Goal: Find specific page/section: Find specific page/section

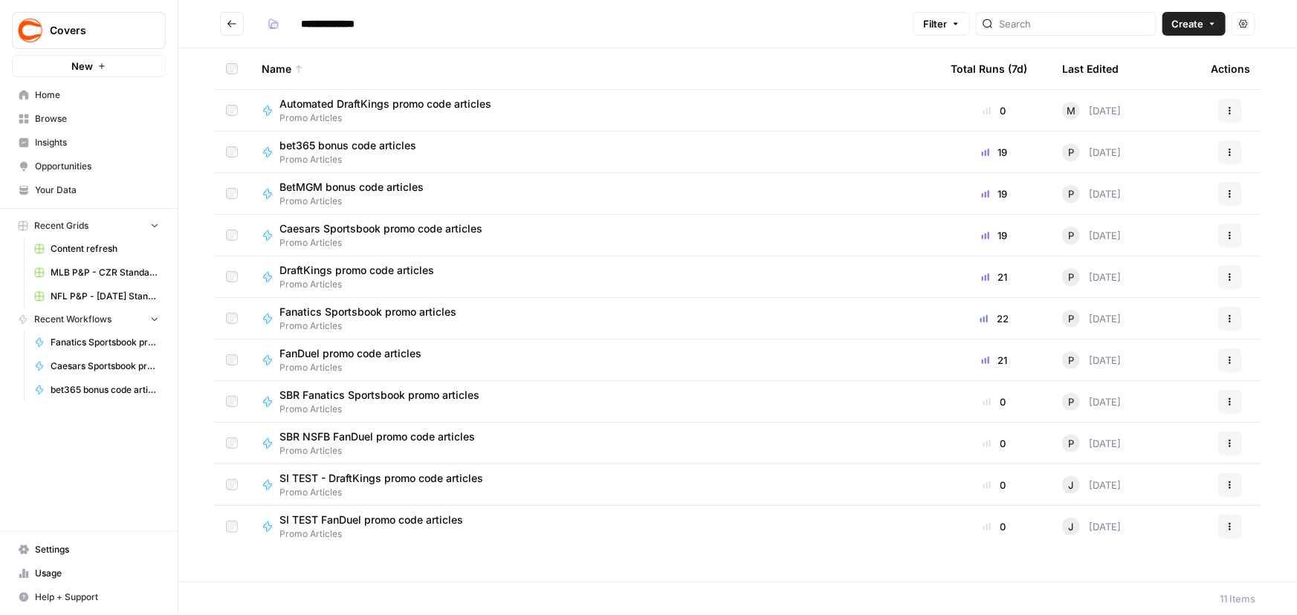
click at [392, 150] on span "bet365 bonus code articles" at bounding box center [347, 145] width 137 height 15
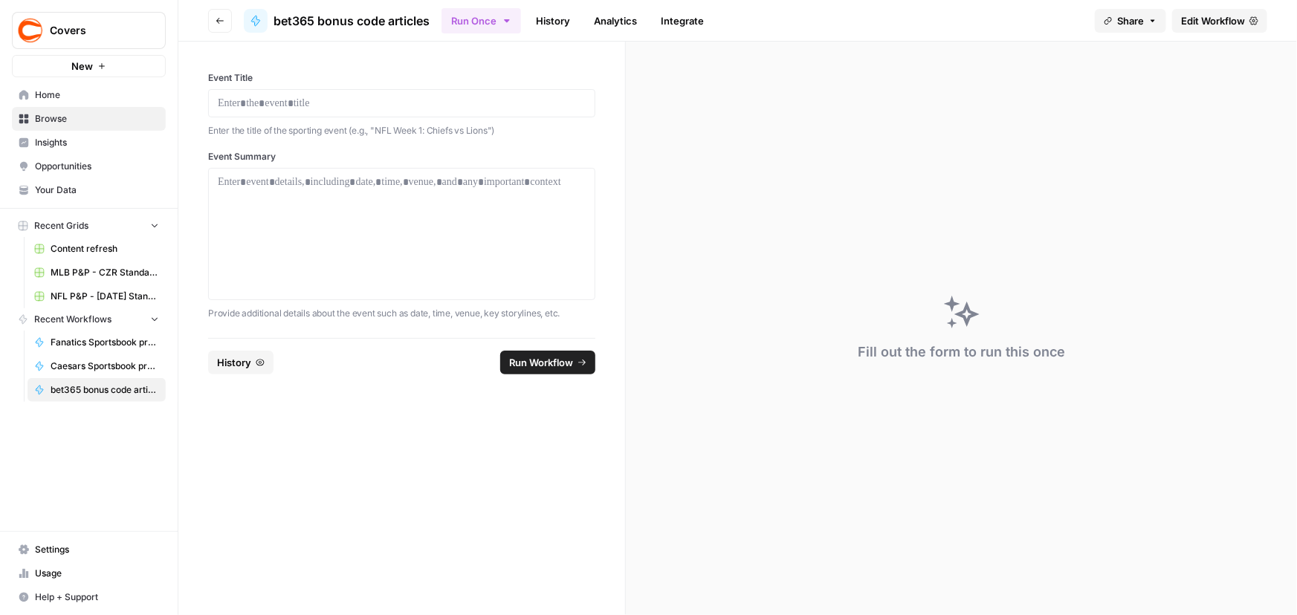
click at [568, 23] on link "History" at bounding box center [553, 21] width 52 height 24
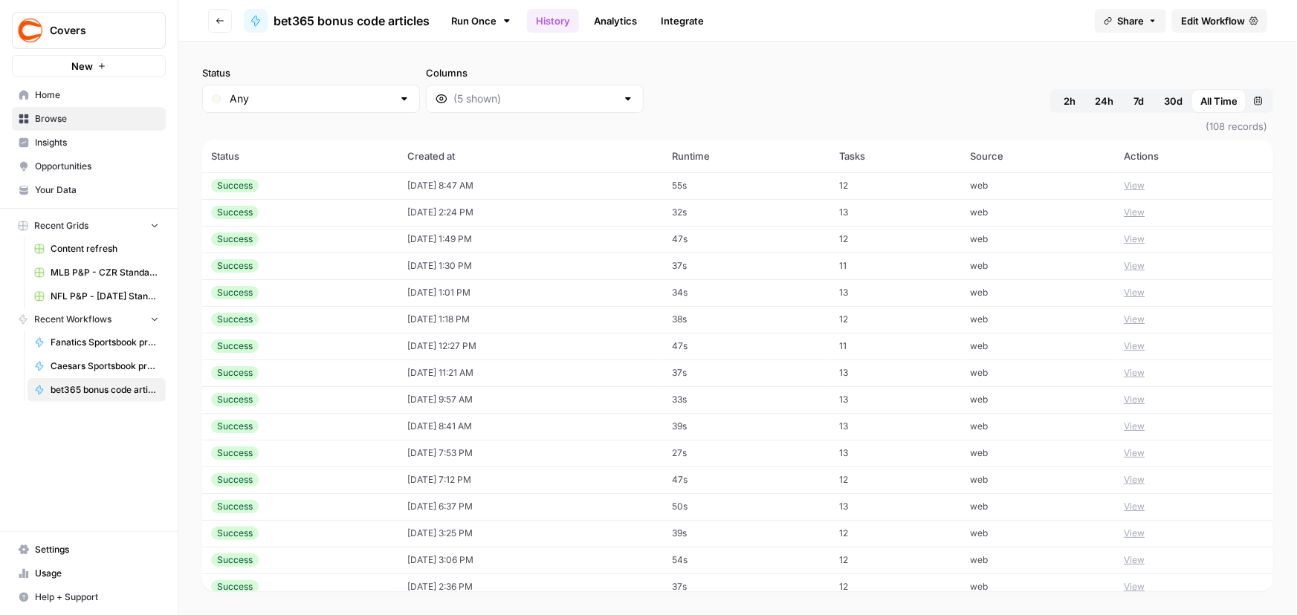
click at [589, 185] on td "09/01/25 at 8:47 AM" at bounding box center [530, 185] width 265 height 27
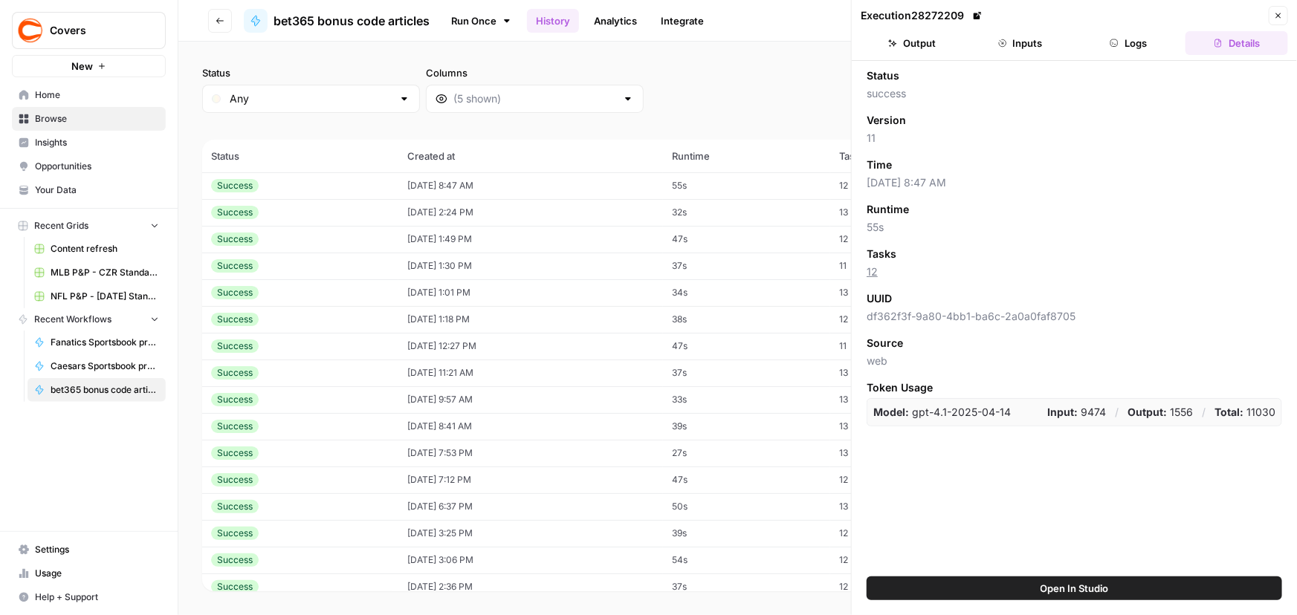
click at [891, 45] on icon "button" at bounding box center [892, 43] width 9 height 9
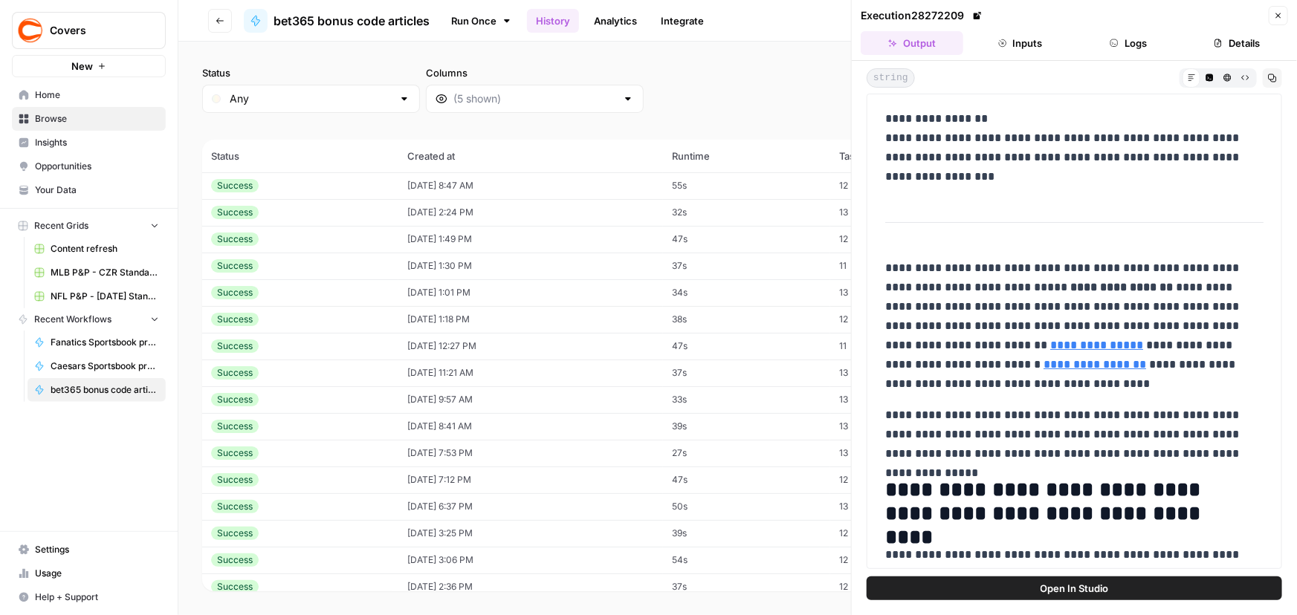
click at [1022, 54] on button "Inputs" at bounding box center [1020, 43] width 103 height 24
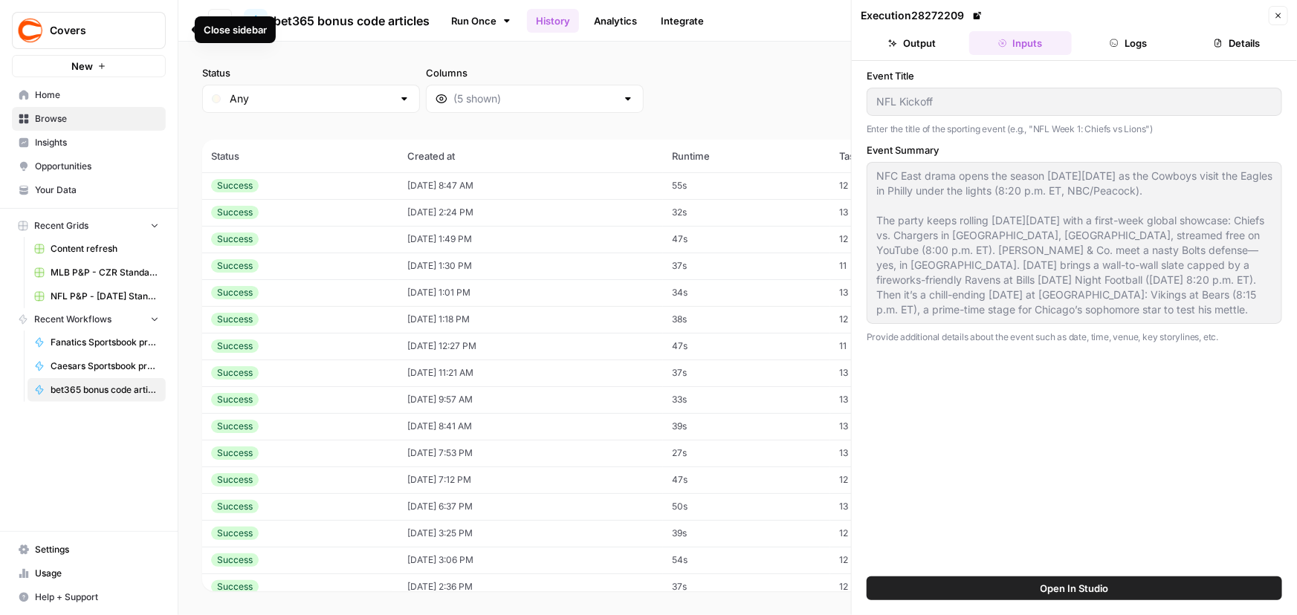
click at [215, 25] on div "Close sidebar" at bounding box center [235, 29] width 63 height 15
click at [218, 14] on button "Go back" at bounding box center [220, 21] width 24 height 24
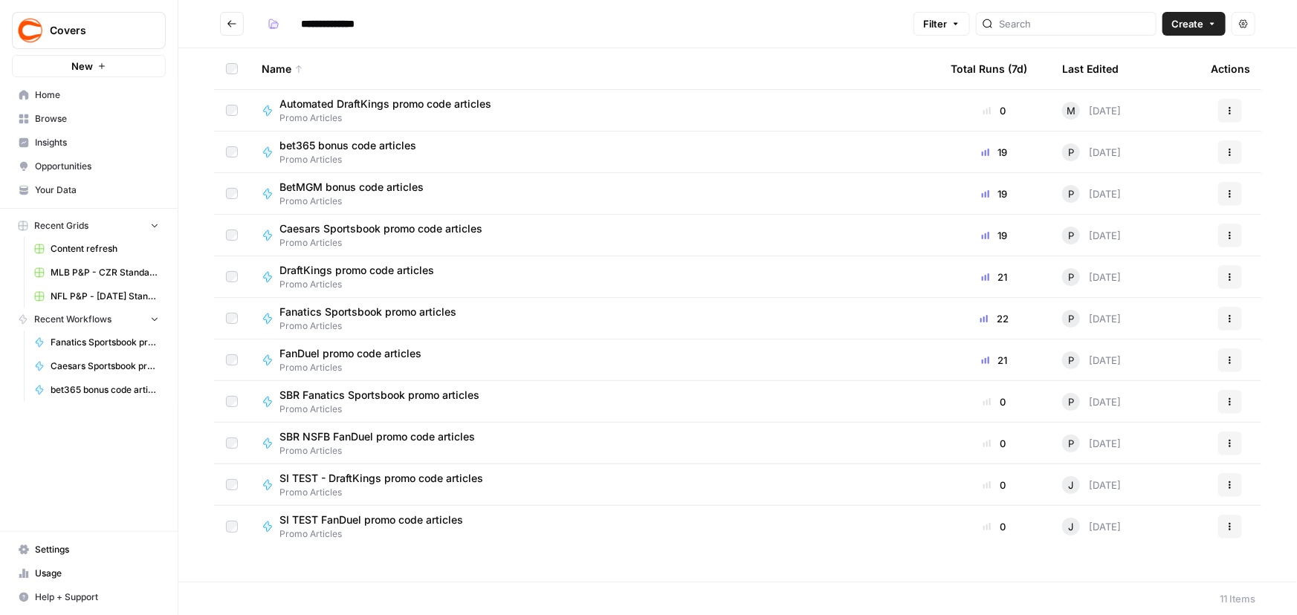
click at [355, 268] on span "DraftKings promo code articles" at bounding box center [356, 270] width 155 height 15
click at [308, 361] on span "Promo Articles" at bounding box center [356, 367] width 154 height 13
click at [311, 138] on span "bet365 bonus code articles" at bounding box center [347, 145] width 137 height 15
click at [316, 190] on span "BetMGM bonus code articles" at bounding box center [351, 187] width 144 height 15
click at [323, 230] on span "Caesars Sportsbook promo code articles" at bounding box center [380, 228] width 203 height 15
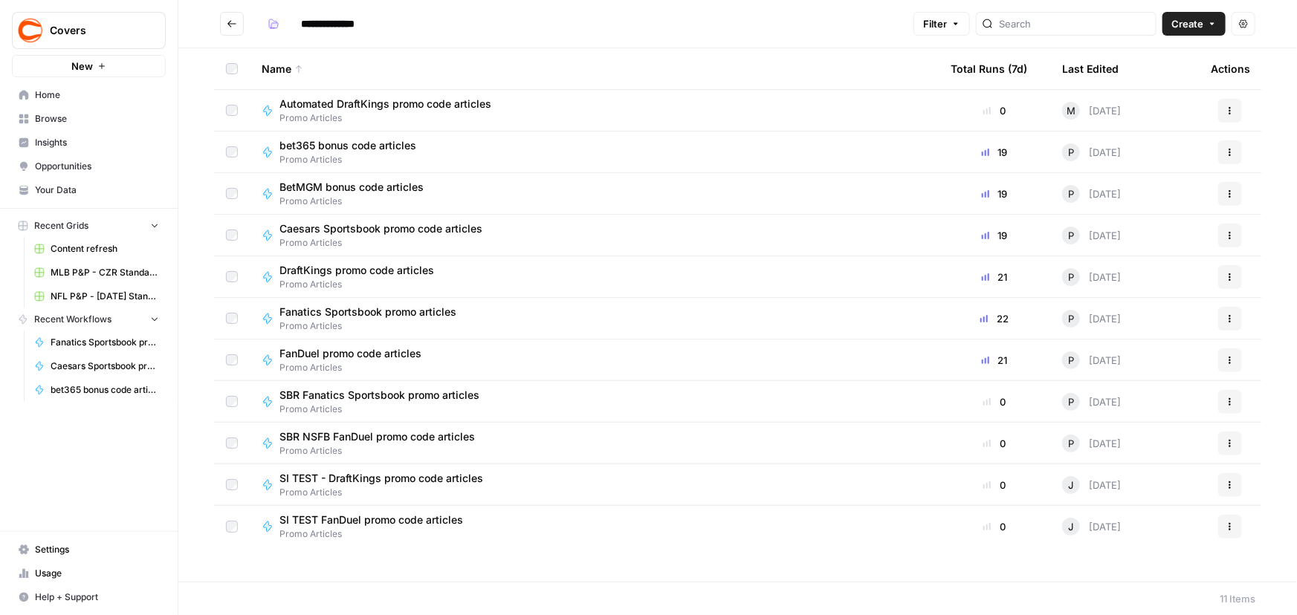
click at [322, 317] on span "Fanatics Sportsbook promo articles" at bounding box center [367, 312] width 177 height 15
